Goal: Navigation & Orientation: Find specific page/section

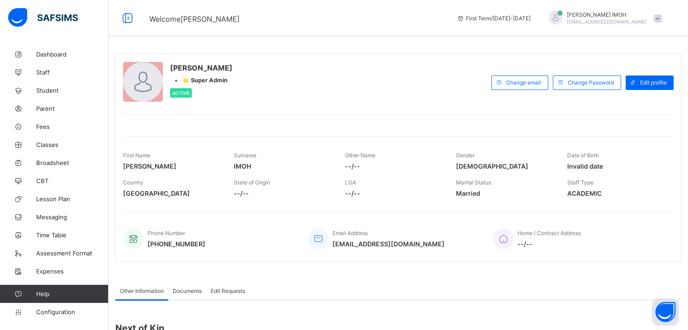
click at [581, 243] on span "--/--" at bounding box center [549, 244] width 63 height 8
click at [596, 256] on div "Lucy IMOH • ⭐ Super Admin Active Change email Change Password Edit profile Firs…" at bounding box center [398, 157] width 566 height 207
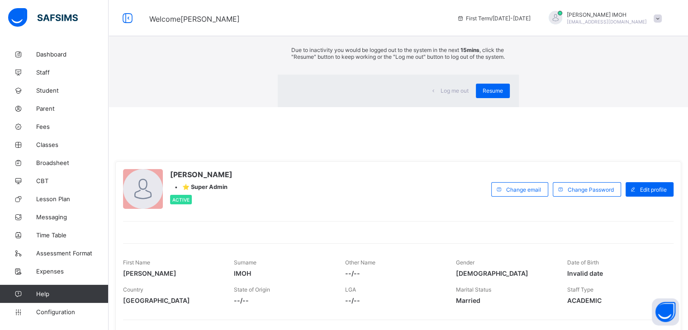
click at [679, 66] on div "× Idle Mode Due to inactivity you would be logged out to the system in the next…" at bounding box center [399, 53] width 580 height 107
